Goal: Transaction & Acquisition: Purchase product/service

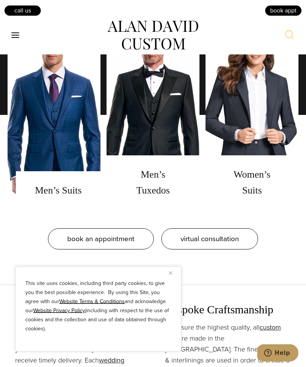
scroll to position [642, 0]
click at [66, 200] on link "men's suits" at bounding box center [54, 114] width 93 height 189
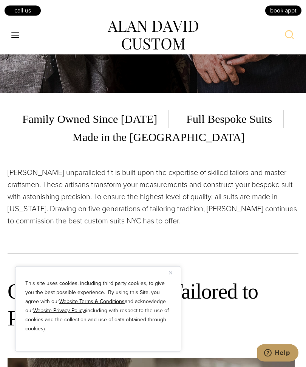
scroll to position [274, 0]
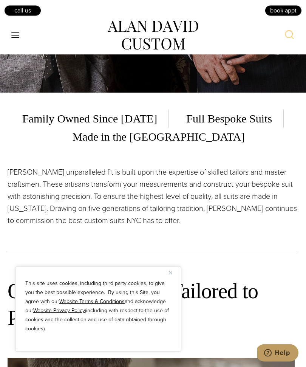
click at [170, 301] on div "This site uses cookies, including third party cookies, to give you the best pos…" at bounding box center [98, 308] width 166 height 85
click at [170, 275] on img "Close" at bounding box center [170, 272] width 3 height 3
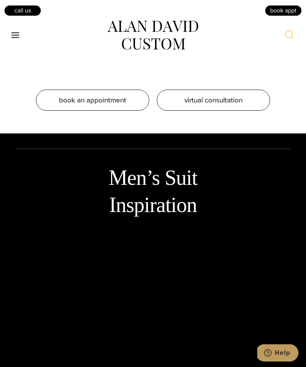
scroll to position [1352, 0]
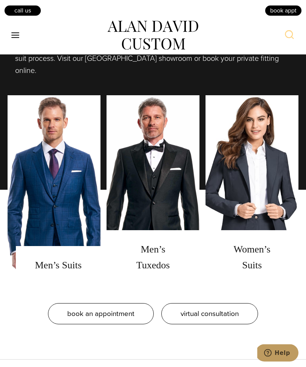
scroll to position [546, 0]
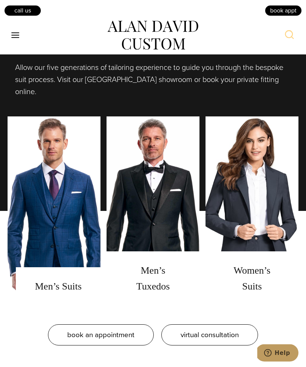
click at [266, 199] on link "Women's Suits" at bounding box center [251, 211] width 93 height 189
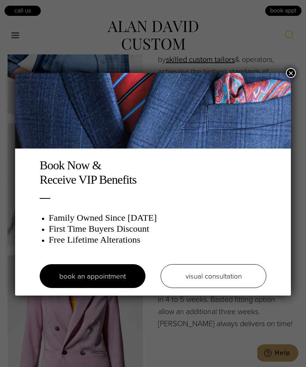
scroll to position [1063, 0]
